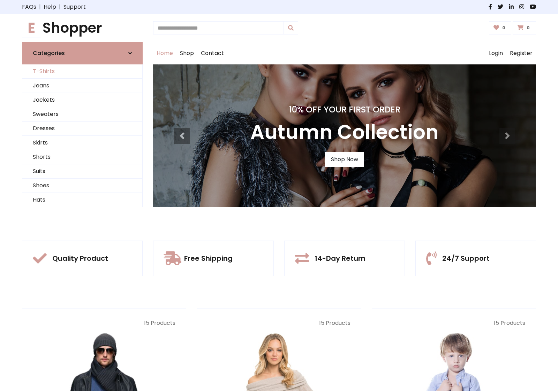
click at [82, 71] on link "T-Shirts" at bounding box center [82, 71] width 120 height 14
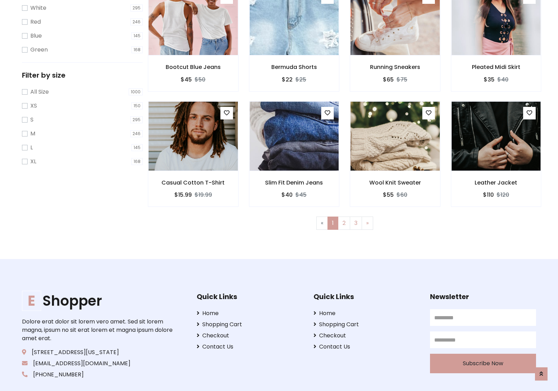
scroll to position [13, 0]
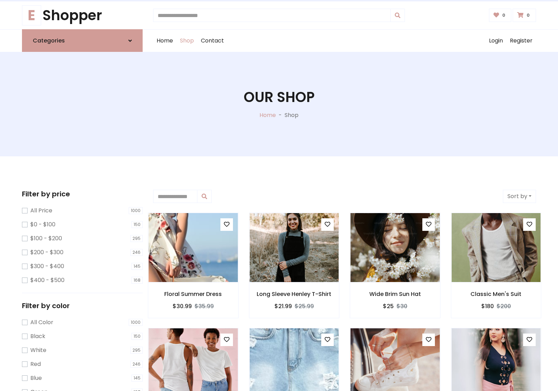
click at [279, 104] on h1 "Our Shop" at bounding box center [279, 97] width 71 height 17
click at [344, 41] on div "Home Shop Contact Log out Login Register" at bounding box center [344, 41] width 383 height 22
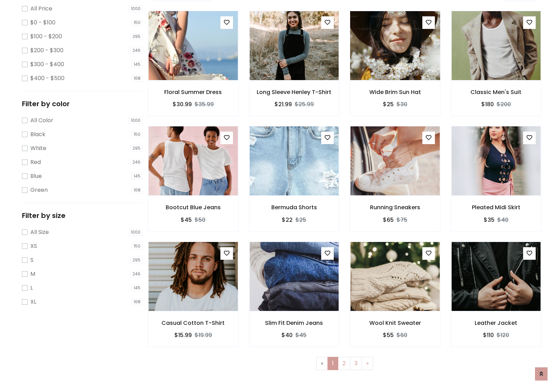
click at [394, 70] on img at bounding box center [394, 45] width 107 height 167
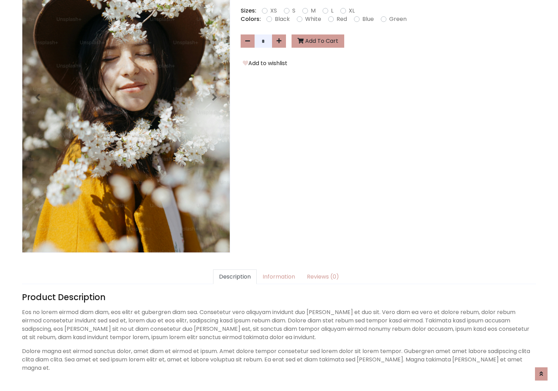
scroll to position [170, 0]
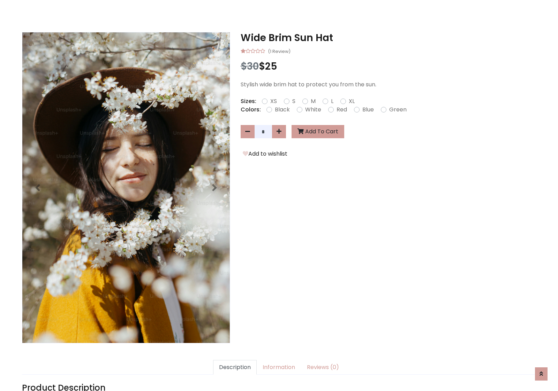
click at [388, 38] on h3 "Wide Brim Sun Hat" at bounding box center [387, 38] width 295 height 12
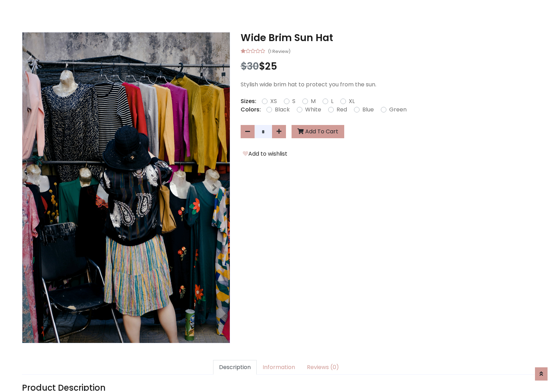
click at [388, 38] on h3 "Wide Brim Sun Hat" at bounding box center [387, 38] width 295 height 12
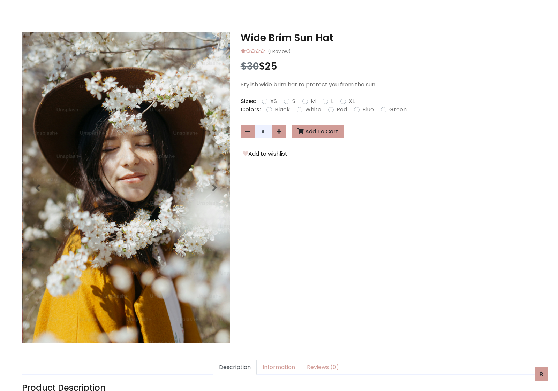
click at [388, 38] on h3 "Wide Brim Sun Hat" at bounding box center [387, 38] width 295 height 12
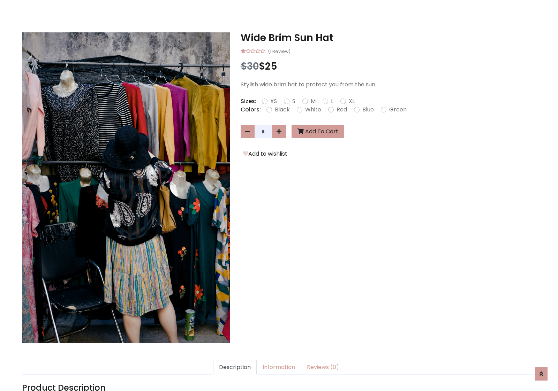
scroll to position [0, 0]
